Goal: Transaction & Acquisition: Obtain resource

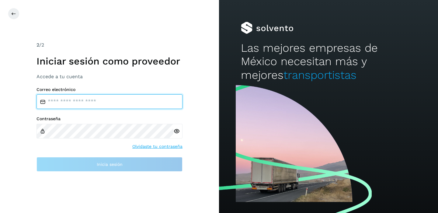
type input "**********"
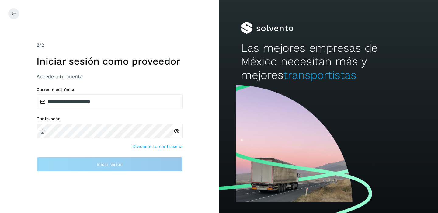
click at [178, 130] on icon at bounding box center [177, 131] width 6 height 6
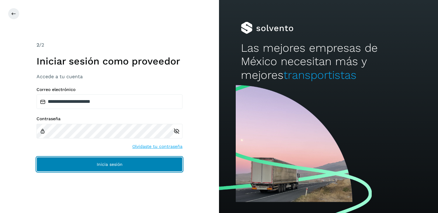
click at [69, 160] on button "Inicia sesión" at bounding box center [110, 164] width 146 height 15
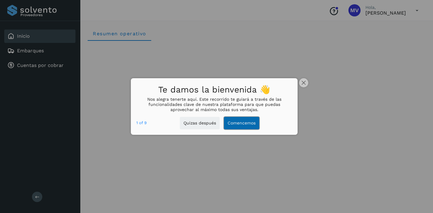
click at [231, 125] on button "Comencemos" at bounding box center [241, 123] width 35 height 12
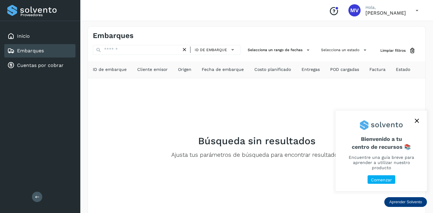
click at [414, 121] on button "close," at bounding box center [417, 120] width 9 height 9
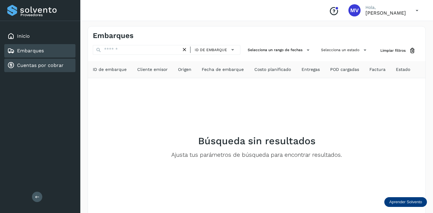
click at [20, 66] on link "Cuentas por cobrar" at bounding box center [40, 65] width 47 height 6
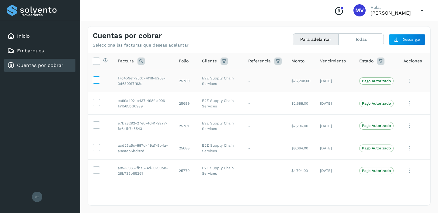
click at [96, 78] on icon at bounding box center [96, 79] width 6 height 6
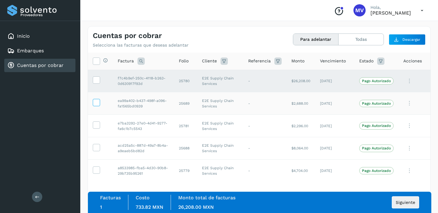
click at [96, 101] on icon at bounding box center [96, 102] width 6 height 6
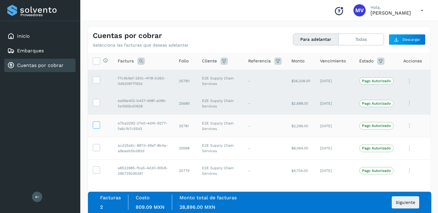
click at [94, 126] on icon at bounding box center [96, 124] width 6 height 6
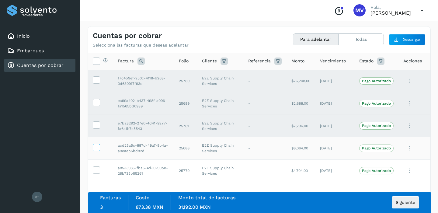
click at [96, 146] on icon at bounding box center [96, 147] width 6 height 6
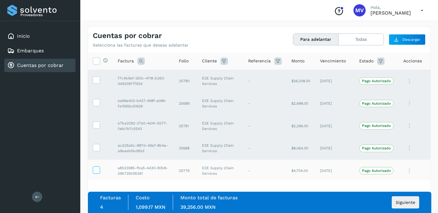
click at [96, 169] on icon at bounding box center [96, 170] width 6 height 6
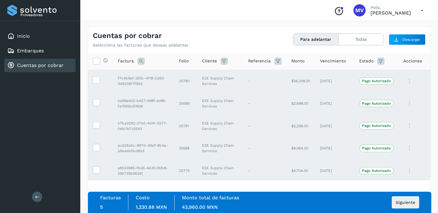
scroll to position [24, 0]
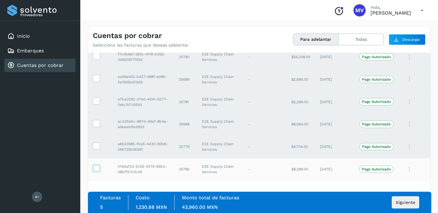
click at [97, 170] on icon at bounding box center [96, 168] width 6 height 6
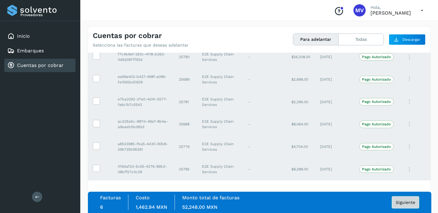
click at [405, 201] on span "Siguiente" at bounding box center [405, 202] width 19 height 4
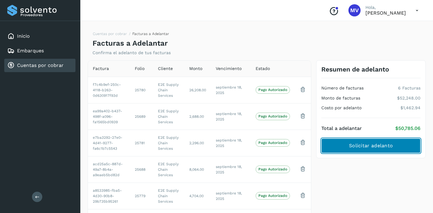
click at [354, 147] on span "Solicitar adelanto" at bounding box center [371, 146] width 44 height 7
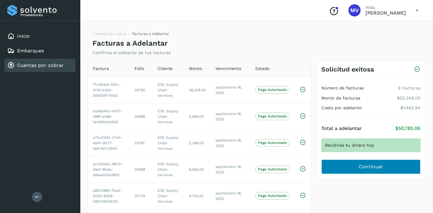
scroll to position [38, 0]
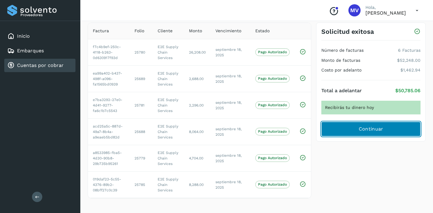
click at [365, 126] on span "Continuar" at bounding box center [371, 129] width 25 height 7
